Goal: Information Seeking & Learning: Understand process/instructions

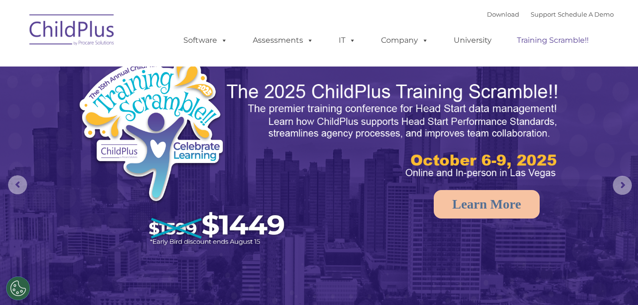
select select "MEDIUM"
click at [618, 183] on rs-arrow at bounding box center [622, 185] width 19 height 19
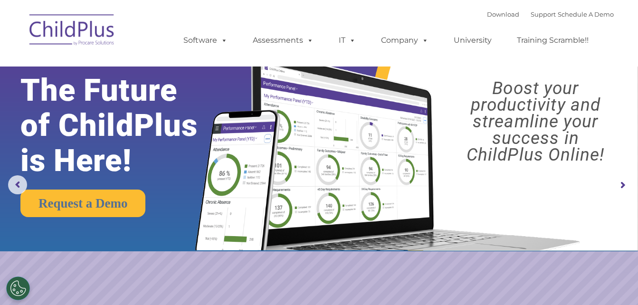
click at [618, 183] on rs-arrow at bounding box center [622, 185] width 19 height 19
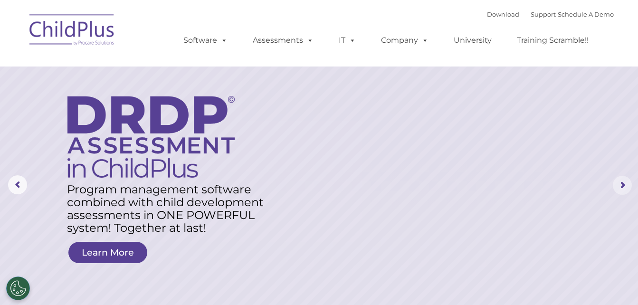
click at [615, 191] on rs-arrow at bounding box center [622, 185] width 19 height 19
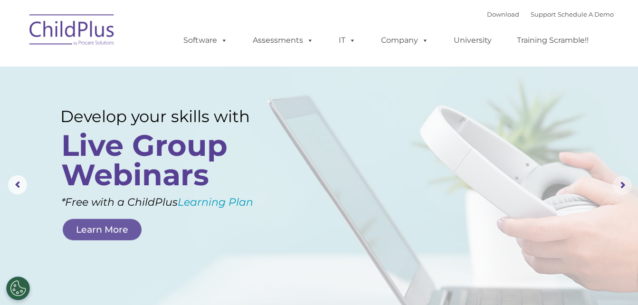
click at [615, 191] on rs-arrow at bounding box center [622, 185] width 19 height 19
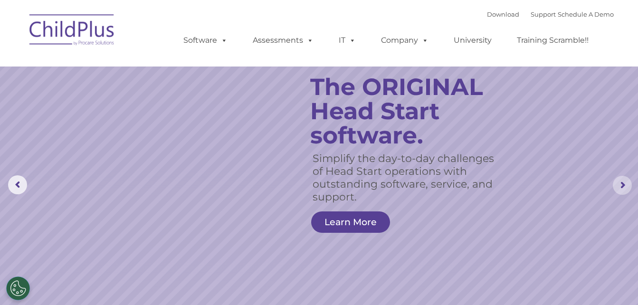
click at [615, 191] on rs-arrow at bounding box center [622, 185] width 19 height 19
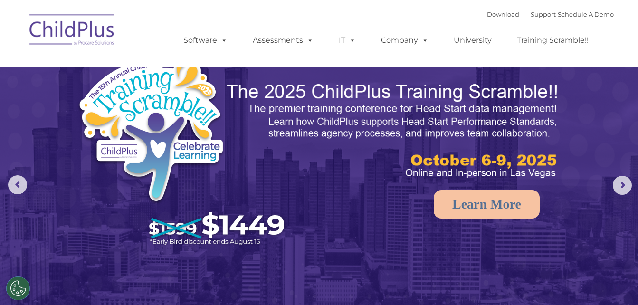
click at [89, 36] on img at bounding box center [72, 32] width 95 height 48
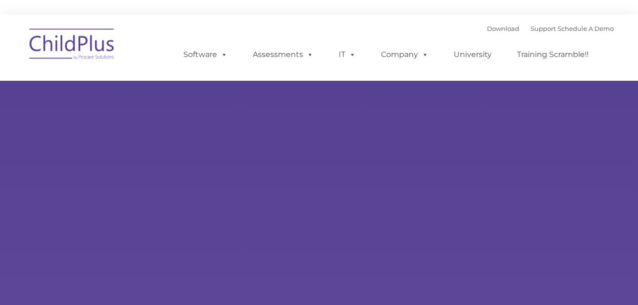
type input ""
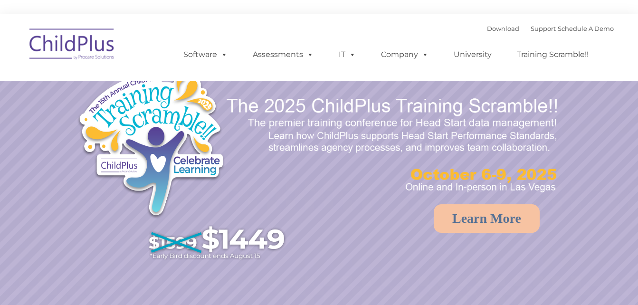
select select "MEDIUM"
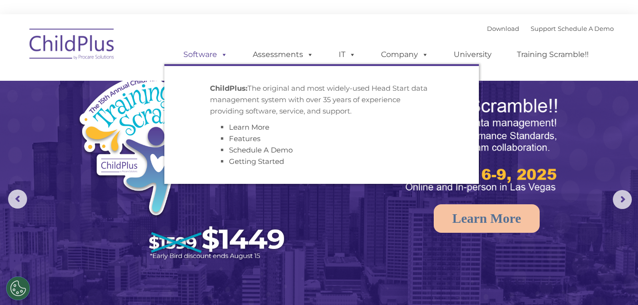
click at [201, 55] on link "Software" at bounding box center [205, 54] width 63 height 19
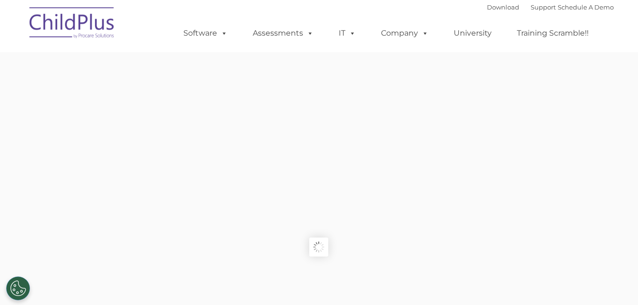
type input ""
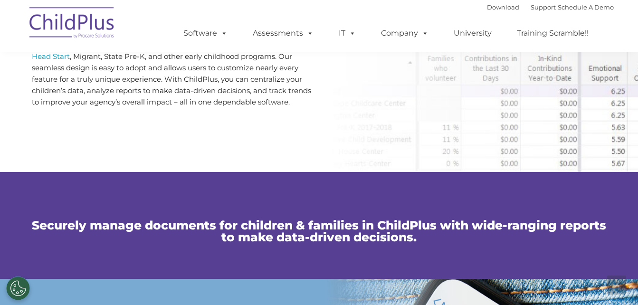
scroll to position [800, 0]
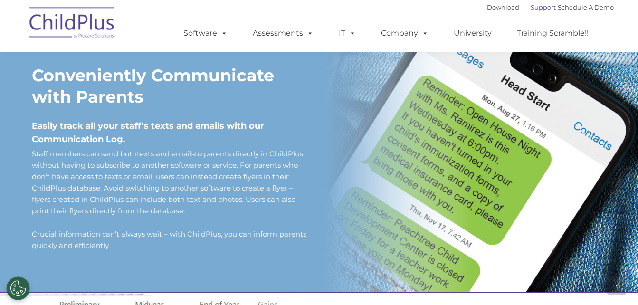
click at [533, 10] on link "Support" at bounding box center [543, 7] width 25 height 8
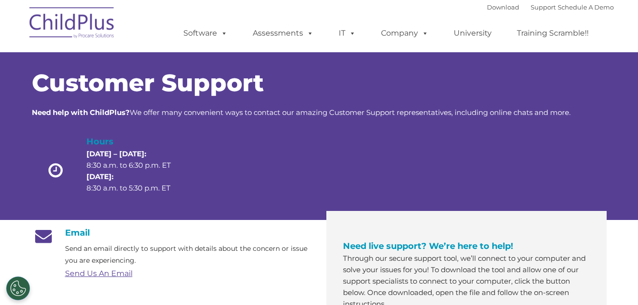
click at [487, 2] on div "Download Support | Schedule A Demo " at bounding box center [550, 7] width 127 height 14
click at [487, 5] on link "Download" at bounding box center [503, 7] width 32 height 8
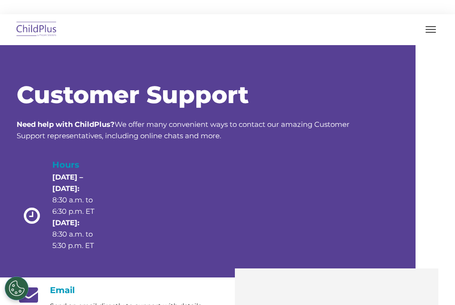
click at [59, 37] on img at bounding box center [36, 30] width 45 height 22
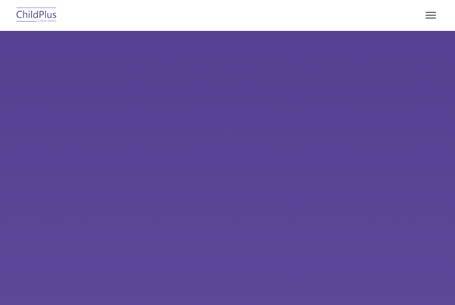
type input ""
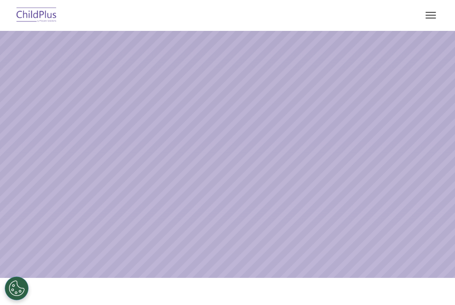
select select "MEDIUM"
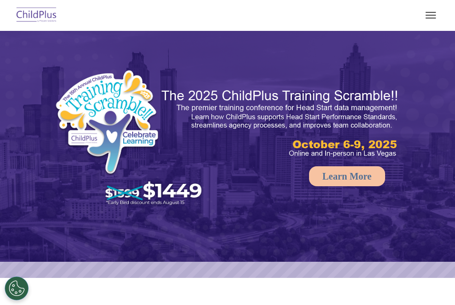
select select "MEDIUM"
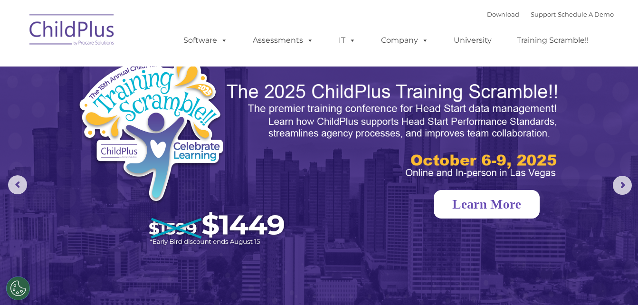
click at [454, 206] on link "Learn More" at bounding box center [487, 204] width 106 height 29
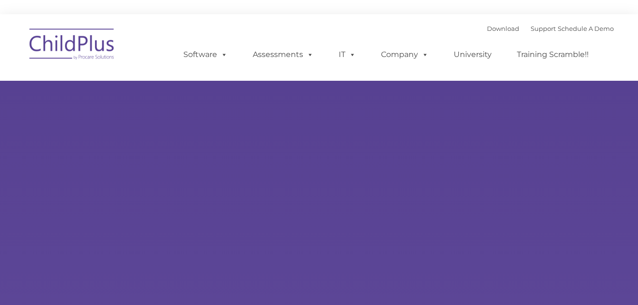
type input ""
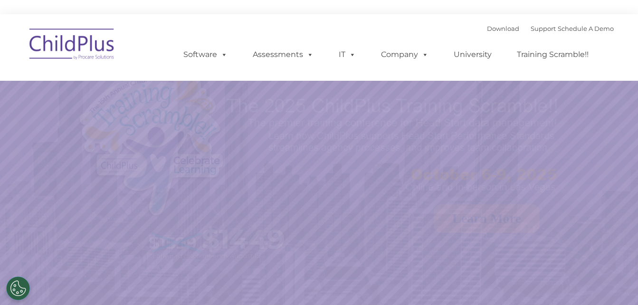
select select "MEDIUM"
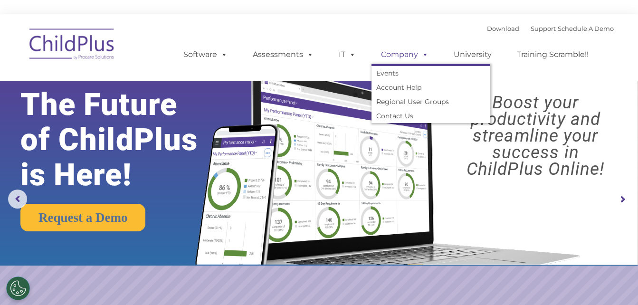
drag, startPoint x: 496, startPoint y: 0, endPoint x: 396, endPoint y: 58, distance: 116.1
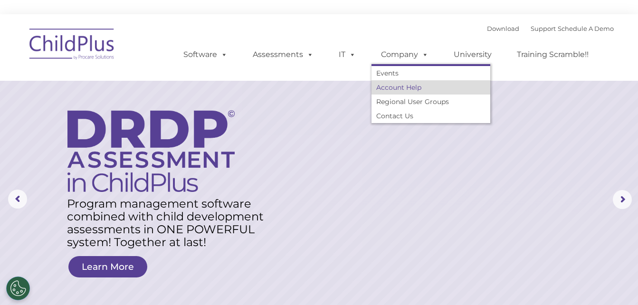
drag, startPoint x: 396, startPoint y: 58, endPoint x: 390, endPoint y: 87, distance: 29.1
click at [390, 87] on link "Account Help" at bounding box center [431, 87] width 119 height 14
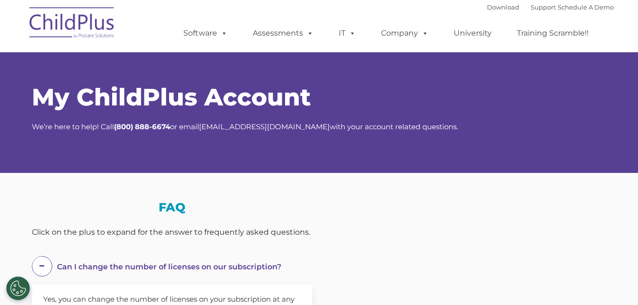
select select "MEDIUM"
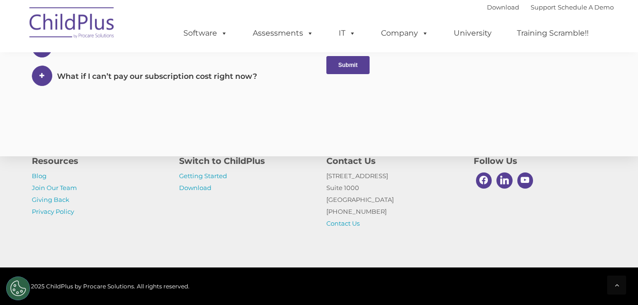
scroll to position [551, 0]
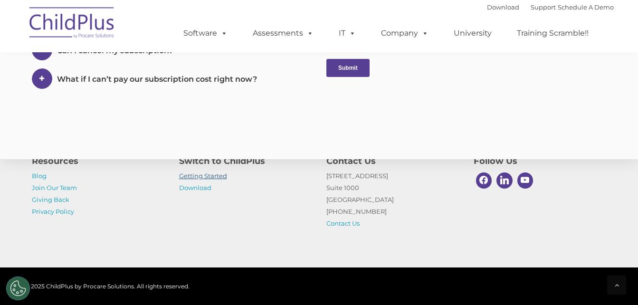
click at [196, 177] on link "Getting Started" at bounding box center [203, 176] width 48 height 8
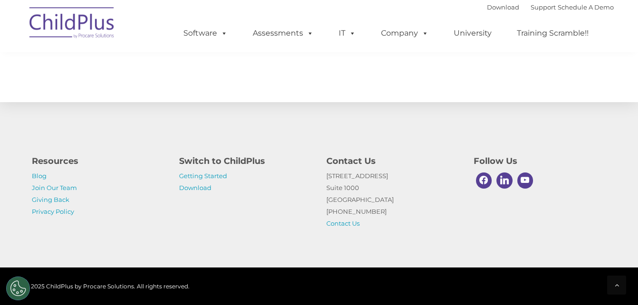
scroll to position [1543, 0]
click at [214, 175] on link "Getting Started" at bounding box center [203, 176] width 48 height 8
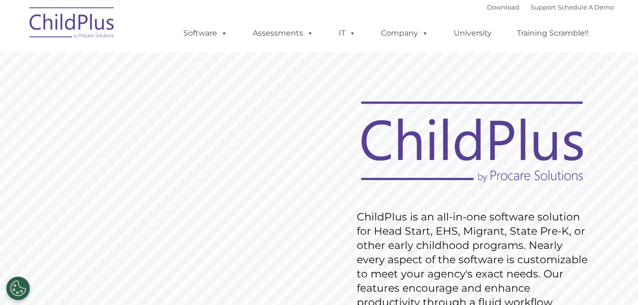
click at [484, 153] on img at bounding box center [472, 142] width 242 height 88
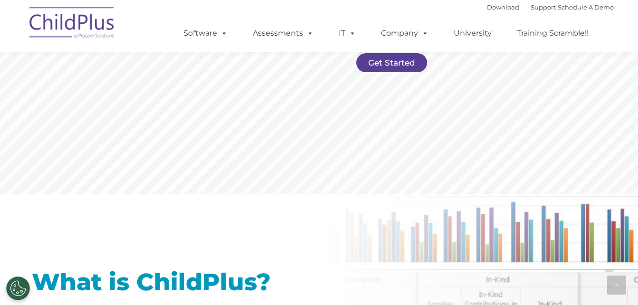
scroll to position [533, 0]
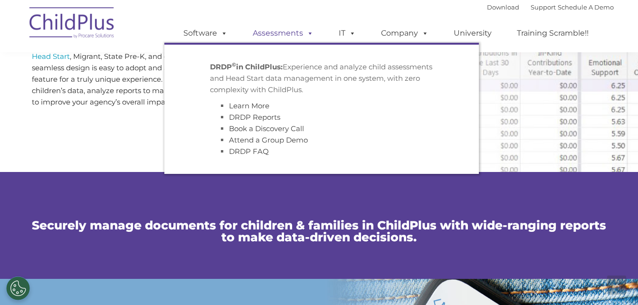
click at [307, 33] on span at bounding box center [308, 33] width 10 height 9
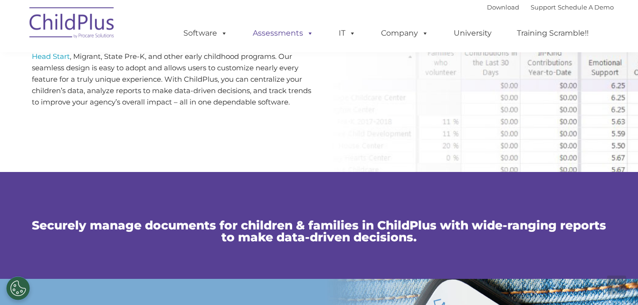
click at [309, 34] on span at bounding box center [308, 33] width 10 height 9
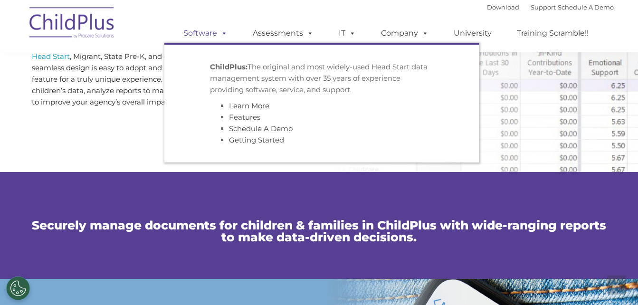
click at [220, 32] on span at bounding box center [222, 33] width 10 height 9
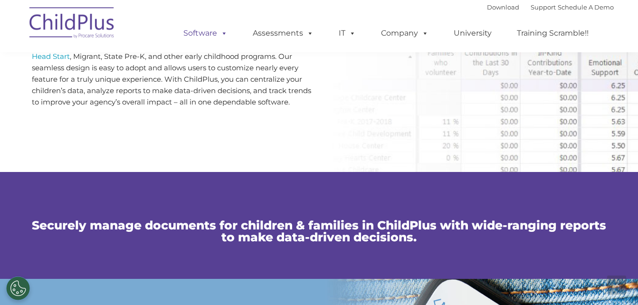
click at [220, 32] on span at bounding box center [222, 33] width 10 height 9
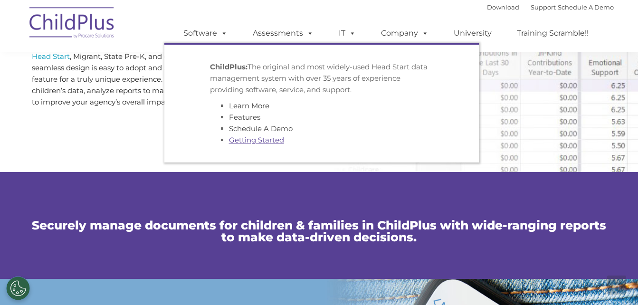
click at [239, 140] on link "Getting Started" at bounding box center [256, 139] width 55 height 9
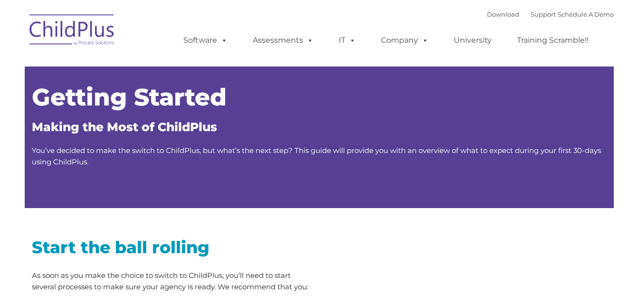
click at [239, 138] on div "Getting Started Making the Most of ChildPlus You’ve decided to make the switch …" at bounding box center [319, 127] width 575 height 82
type input ""
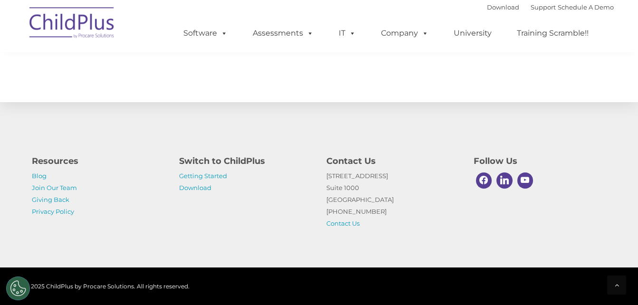
scroll to position [1543, 0]
click at [200, 187] on link "Download" at bounding box center [195, 188] width 32 height 8
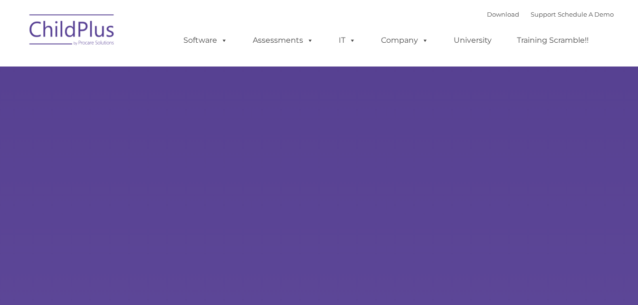
type input ""
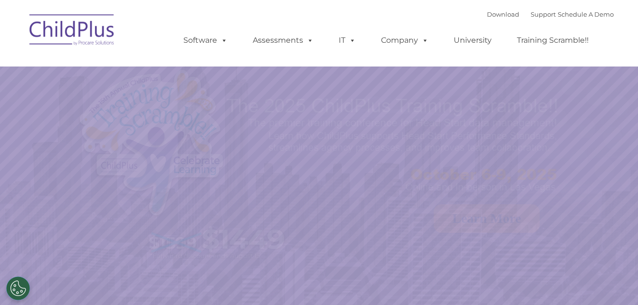
select select "MEDIUM"
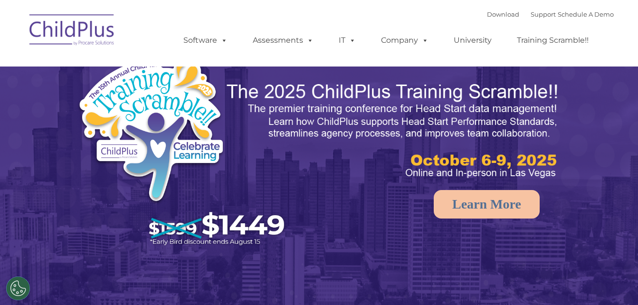
select select "MEDIUM"
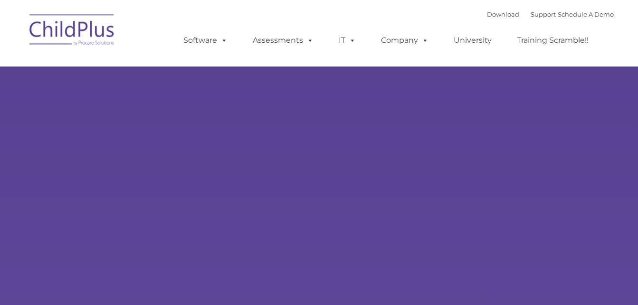
type input ""
select select "MEDIUM"
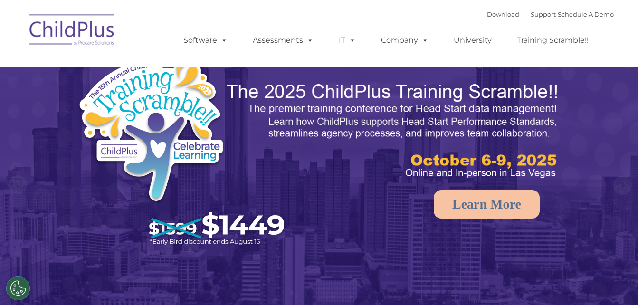
select select "MEDIUM"
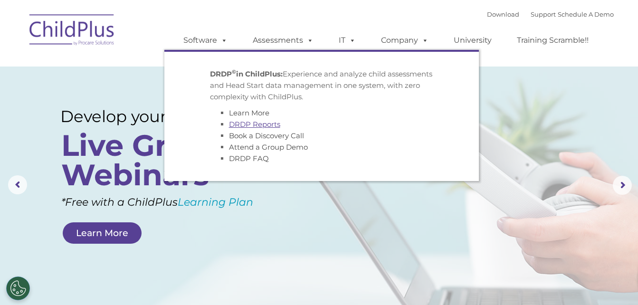
click at [265, 123] on link "DRDP Reports" at bounding box center [254, 124] width 51 height 9
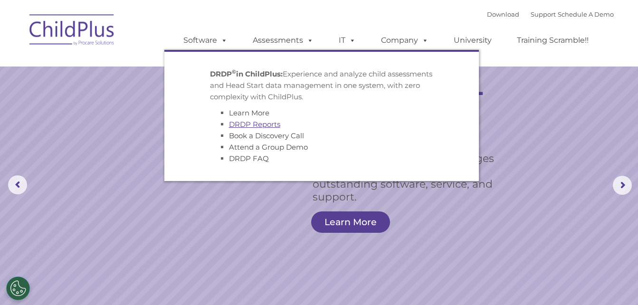
click at [265, 123] on link "DRDP Reports" at bounding box center [254, 124] width 51 height 9
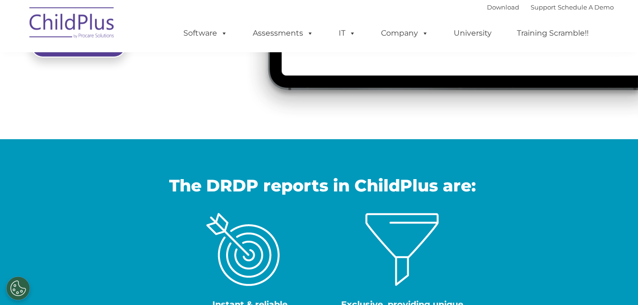
scroll to position [276, 0]
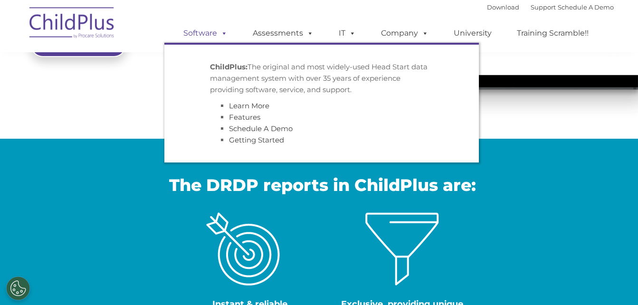
click at [220, 38] on link "Software" at bounding box center [205, 33] width 63 height 19
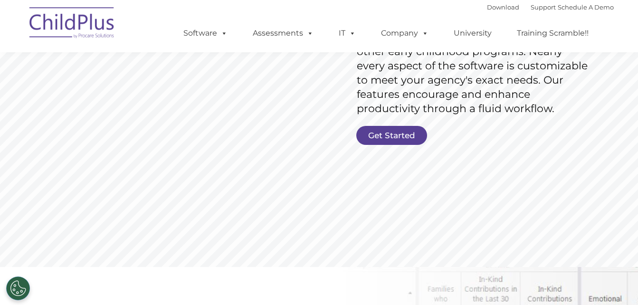
scroll to position [198, 0]
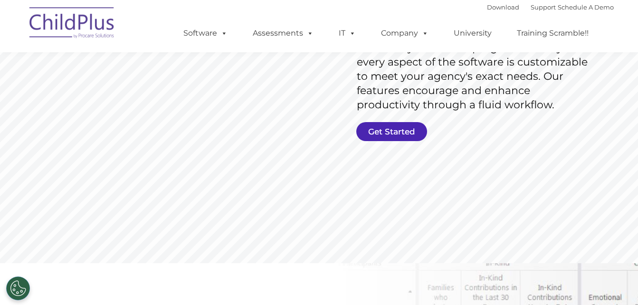
click at [393, 134] on link "Get Started" at bounding box center [392, 131] width 71 height 19
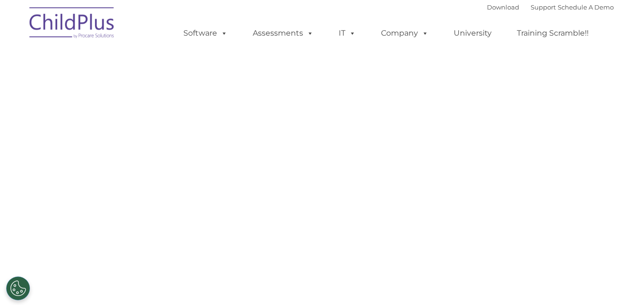
select select "MEDIUM"
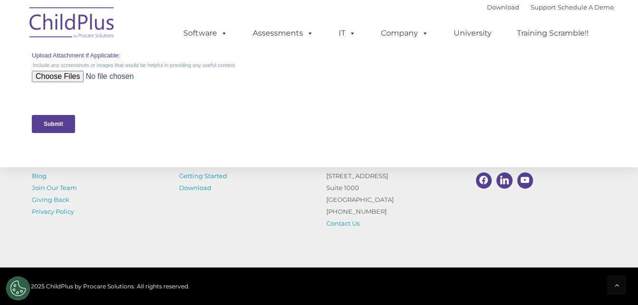
scroll to position [533, 0]
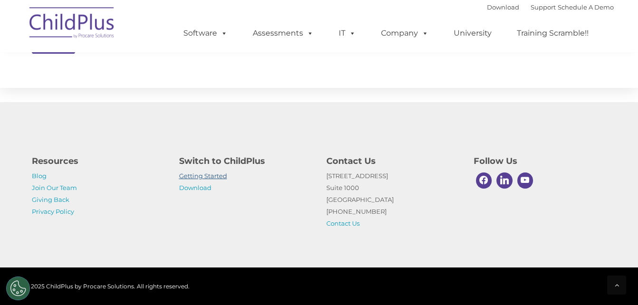
click at [215, 176] on link "Getting Started" at bounding box center [203, 176] width 48 height 8
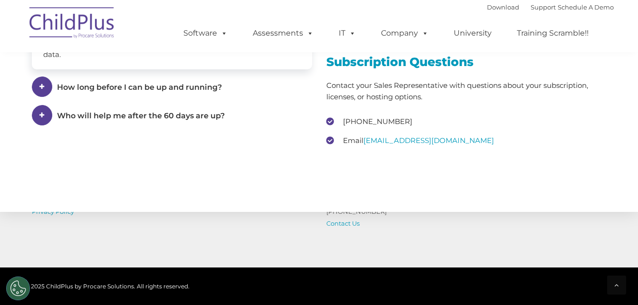
scroll to position [1412, 0]
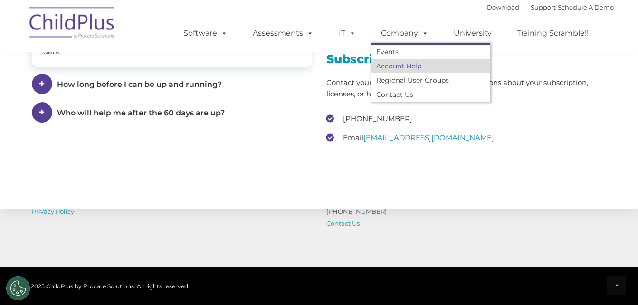
click at [401, 66] on link "Account Help" at bounding box center [431, 66] width 119 height 14
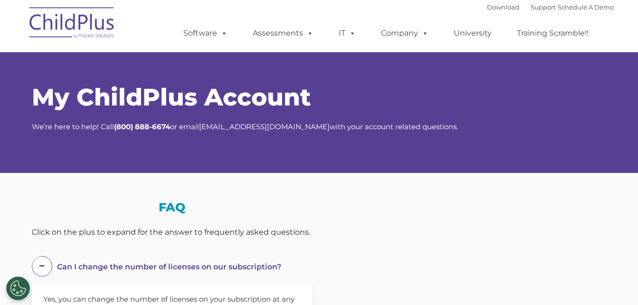
select select "MEDIUM"
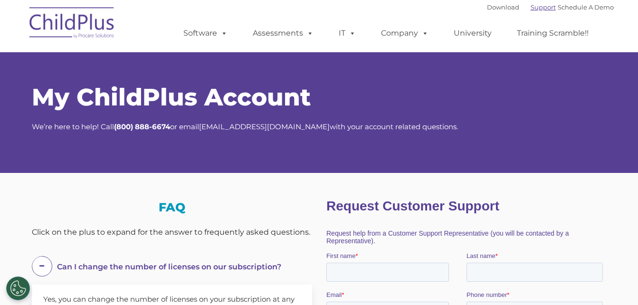
click at [538, 9] on link "Support" at bounding box center [543, 7] width 25 height 8
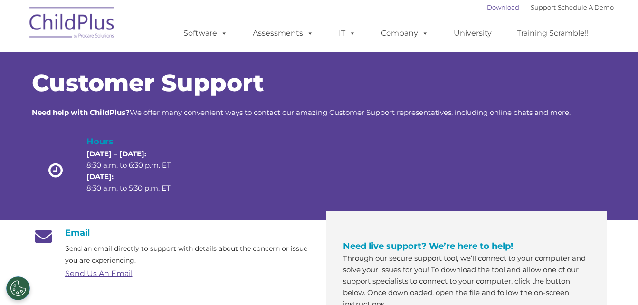
click at [491, 4] on link "Download" at bounding box center [503, 7] width 32 height 8
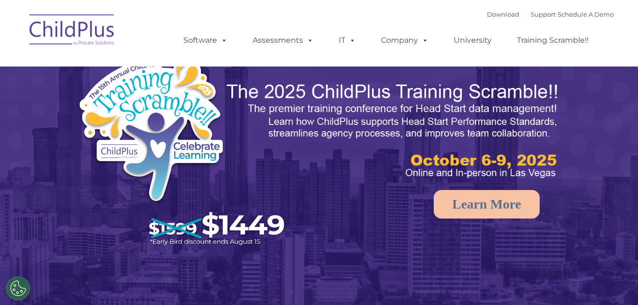
select select "MEDIUM"
click at [531, 18] on link "Support" at bounding box center [543, 14] width 25 height 8
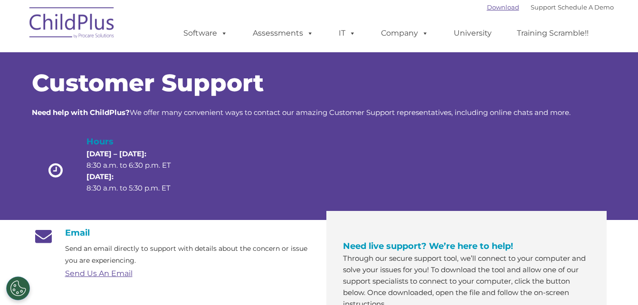
click at [487, 7] on link "Download" at bounding box center [503, 7] width 32 height 8
